Goal: Register for event/course

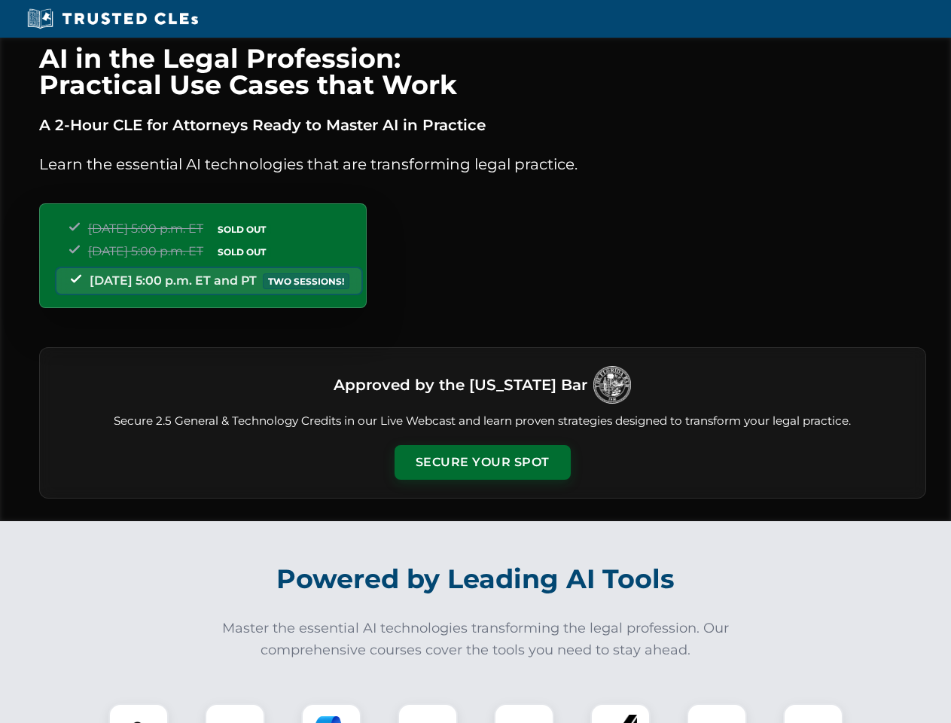
click at [482, 462] on button "Secure Your Spot" at bounding box center [482, 462] width 176 height 35
click at [139, 713] on img at bounding box center [139, 733] width 44 height 44
click at [235, 713] on div at bounding box center [235, 733] width 60 height 60
